Goal: Task Accomplishment & Management: Complete application form

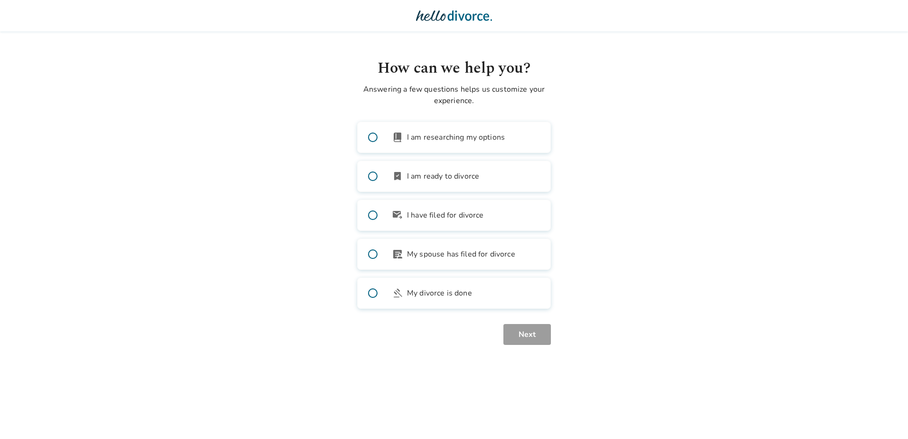
click at [179, 78] on body "How can we help you? Answering a few questions helps us customize your experien…" at bounding box center [454, 172] width 908 height 345
